Goal: Information Seeking & Learning: Understand process/instructions

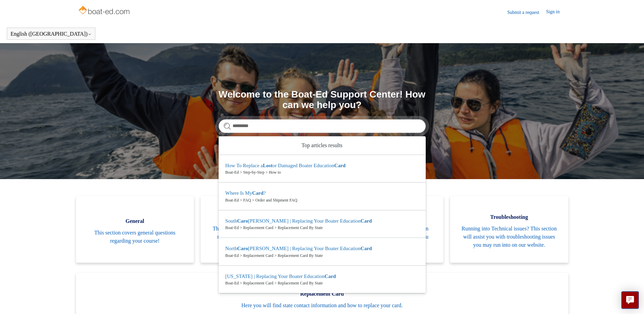
type input "*********"
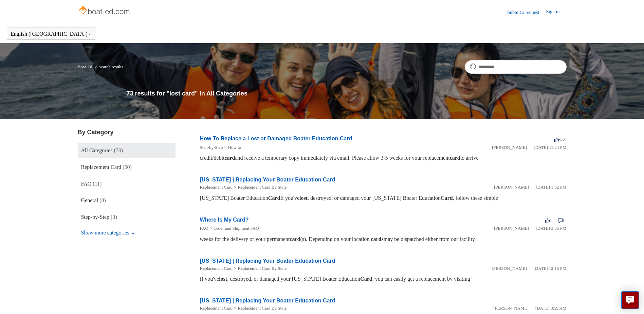
click at [235, 139] on link "How To Replace a Lost or Damaged Boater Education Card" at bounding box center [276, 139] width 152 height 6
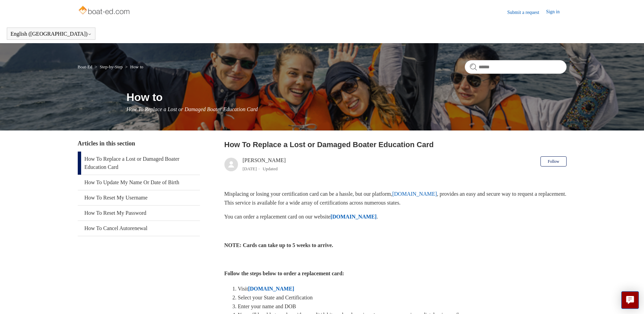
click at [377, 217] on strong "[DOMAIN_NAME]" at bounding box center [353, 217] width 46 height 6
